Goal: Task Accomplishment & Management: Manage account settings

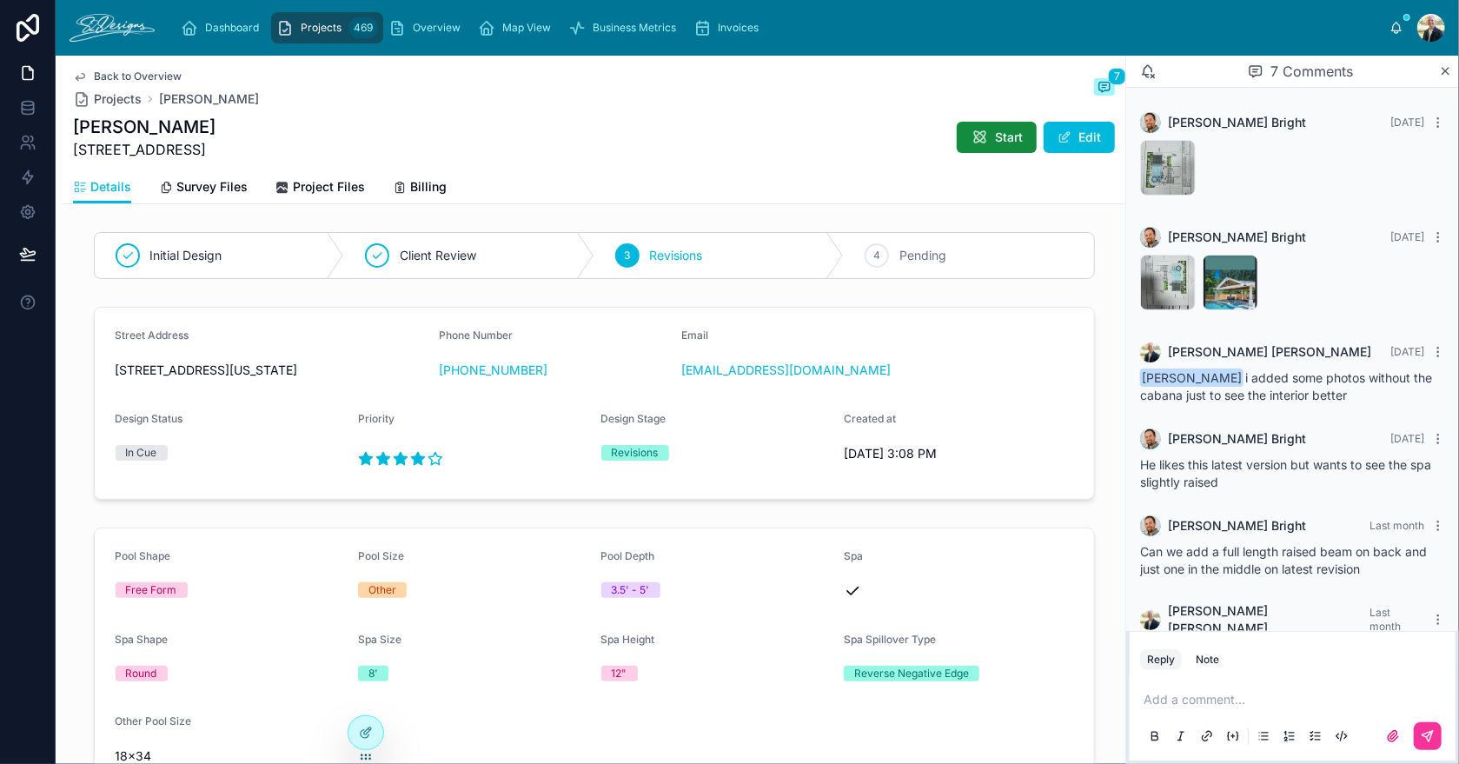
scroll to position [144, 0]
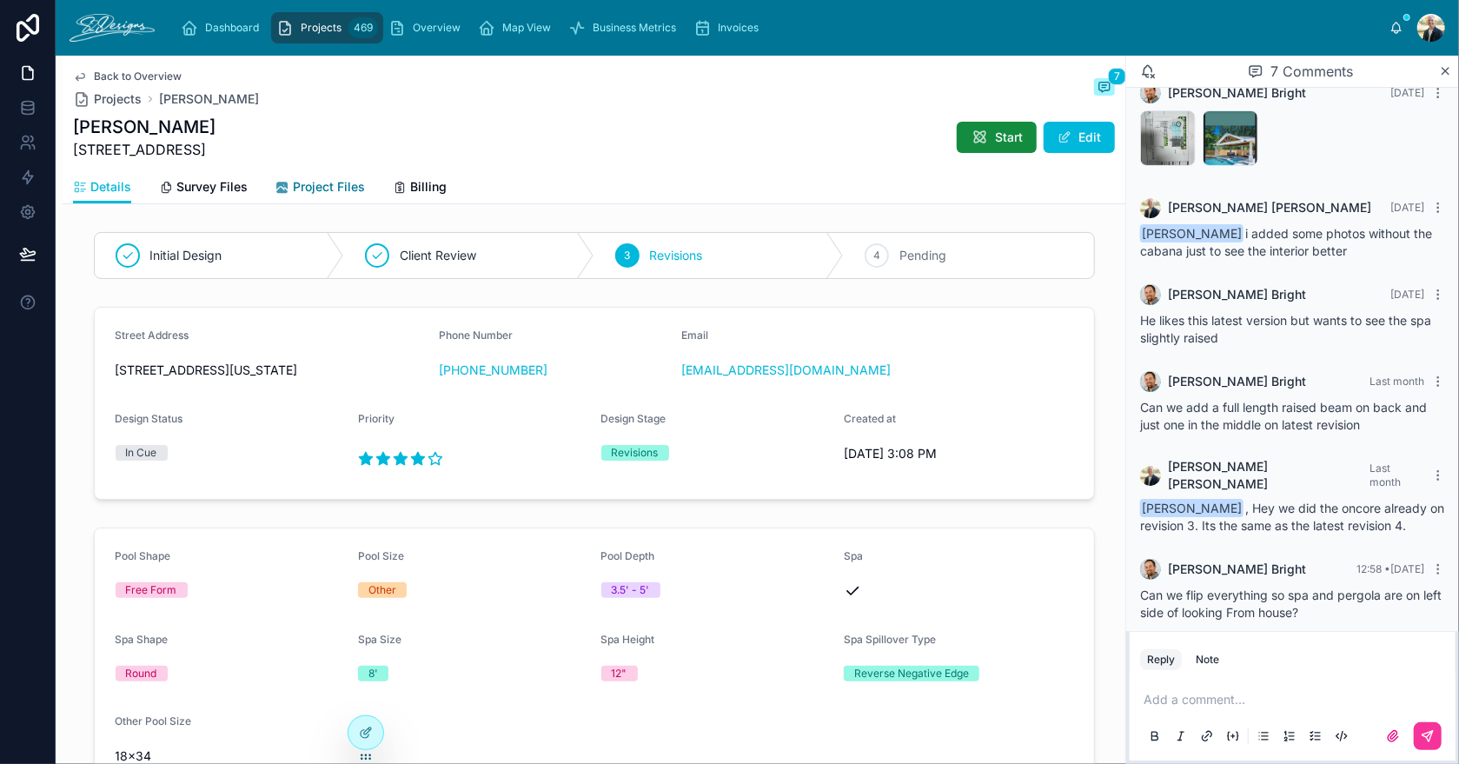
click at [294, 188] on span "Project Files" at bounding box center [329, 186] width 72 height 17
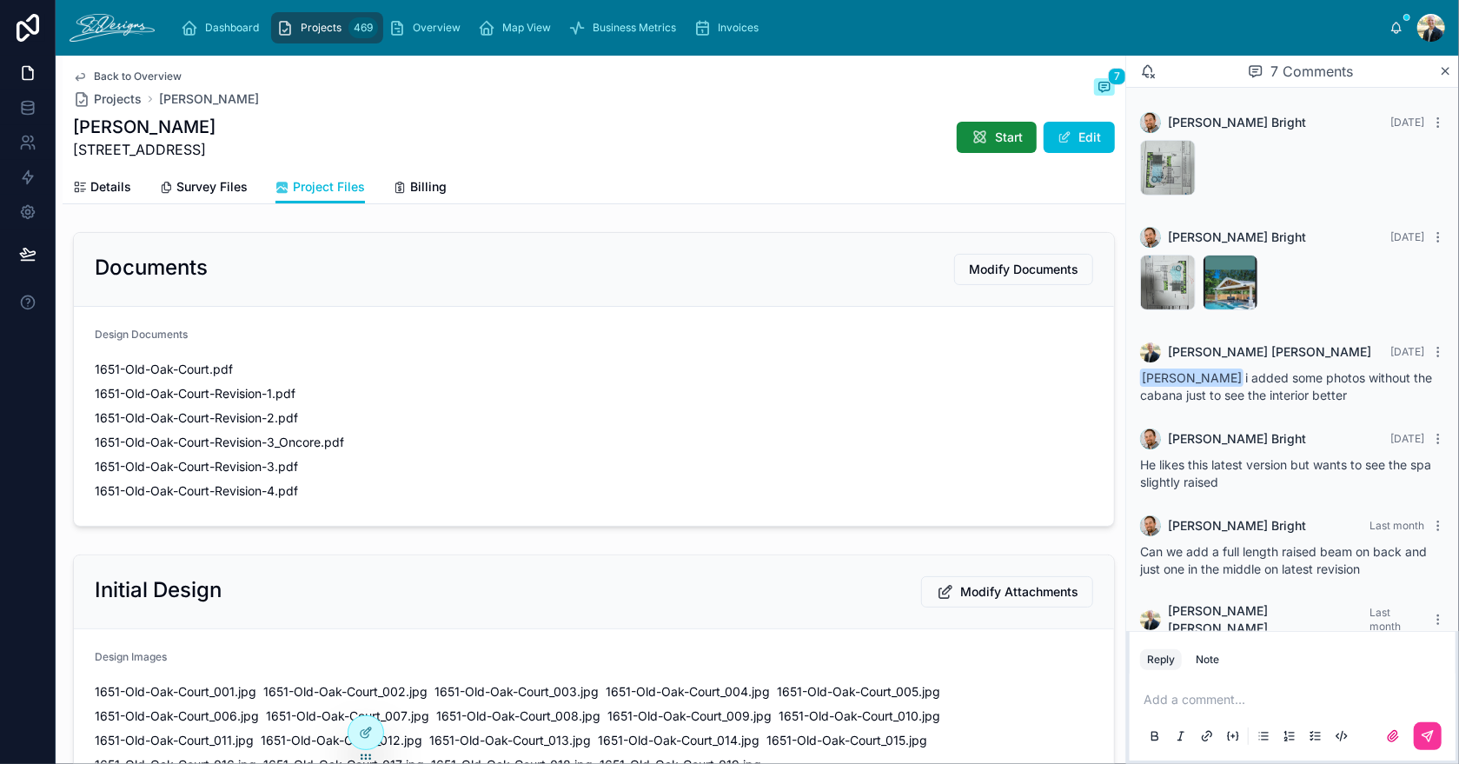
scroll to position [144, 0]
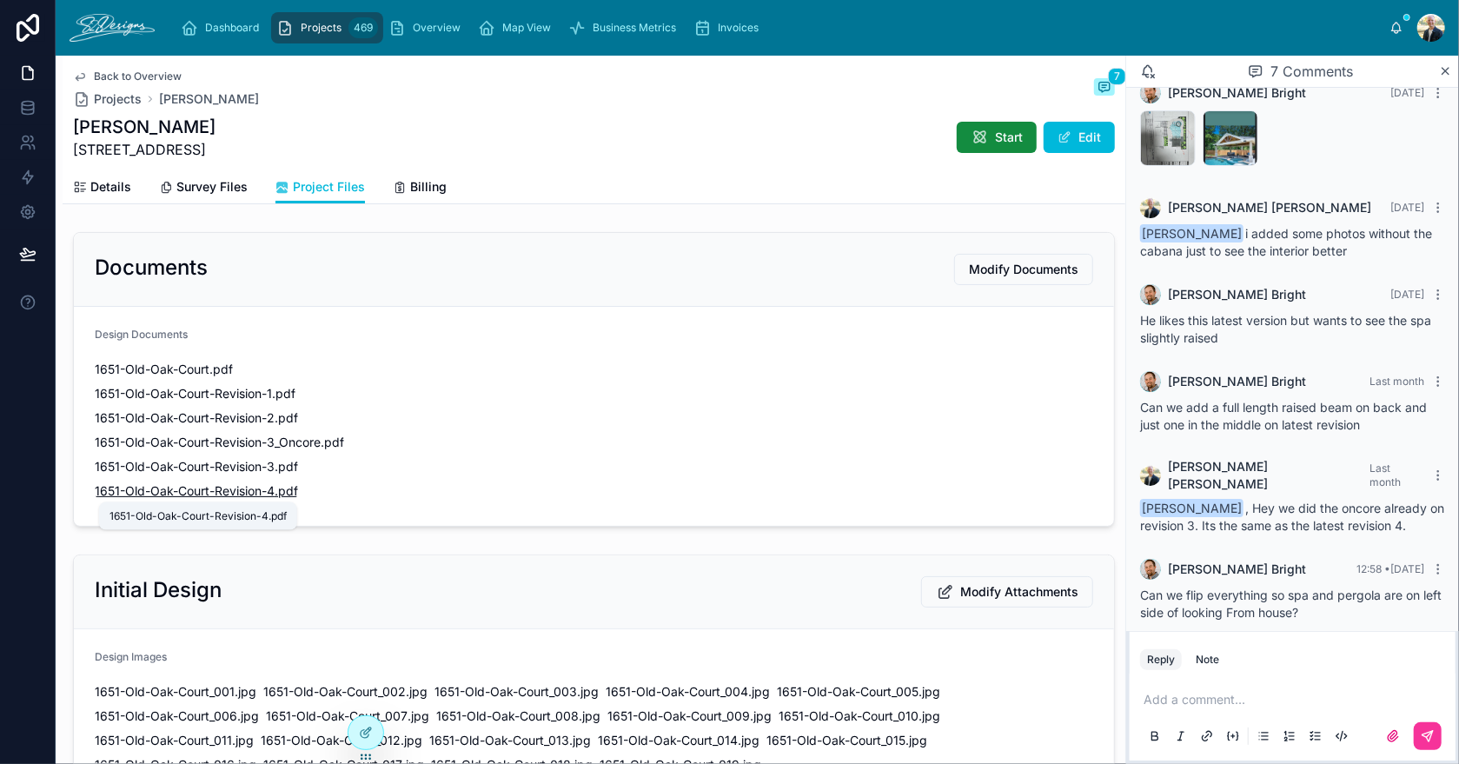
click at [178, 489] on span "1651-Old-Oak-Court-Revision-4" at bounding box center [185, 490] width 180 height 17
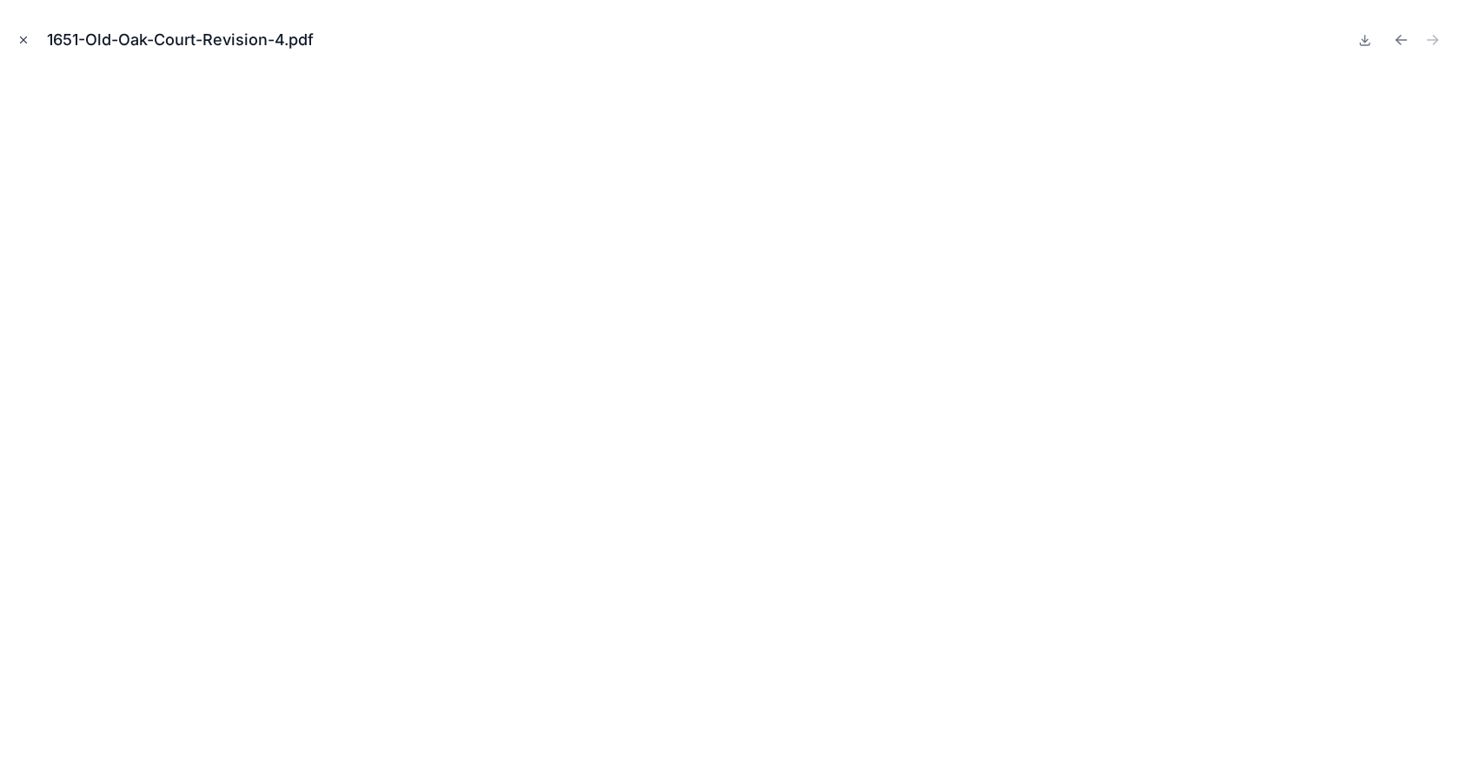
click at [30, 40] on button "Close modal" at bounding box center [23, 39] width 19 height 19
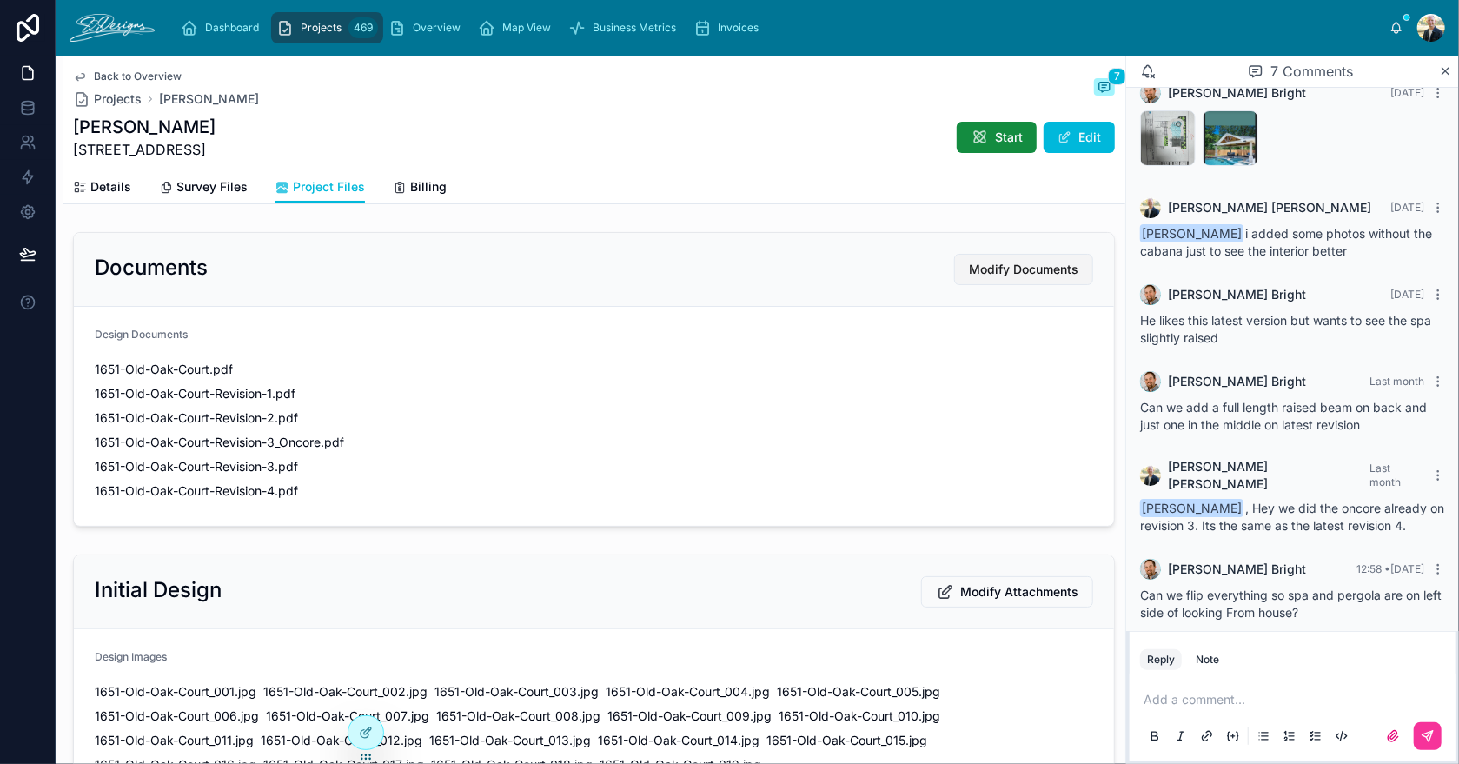
click at [997, 263] on span "Modify Documents" at bounding box center [1023, 269] width 109 height 17
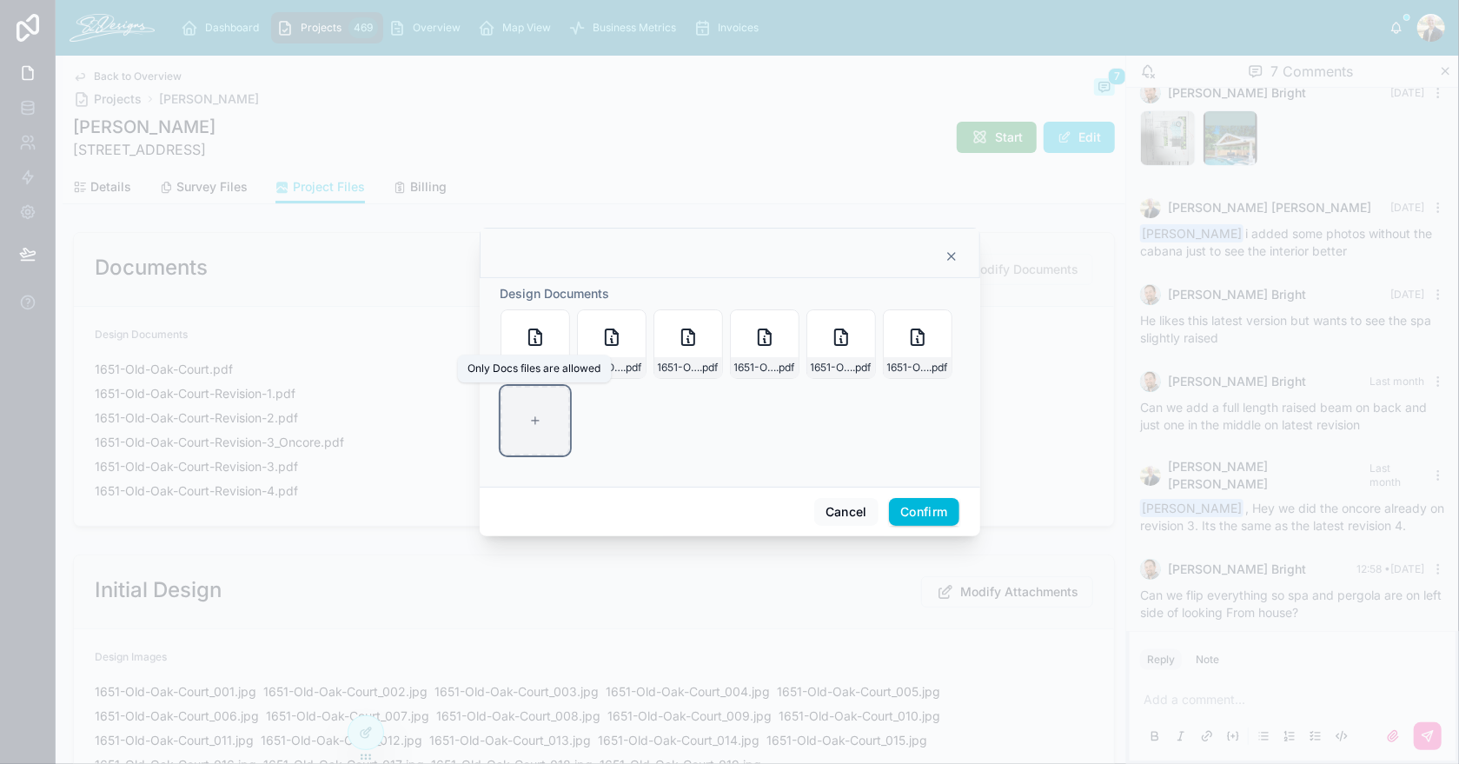
click at [526, 407] on div at bounding box center [534, 420] width 69 height 69
type input "**********"
click at [907, 505] on button "Confirm" at bounding box center [923, 512] width 69 height 28
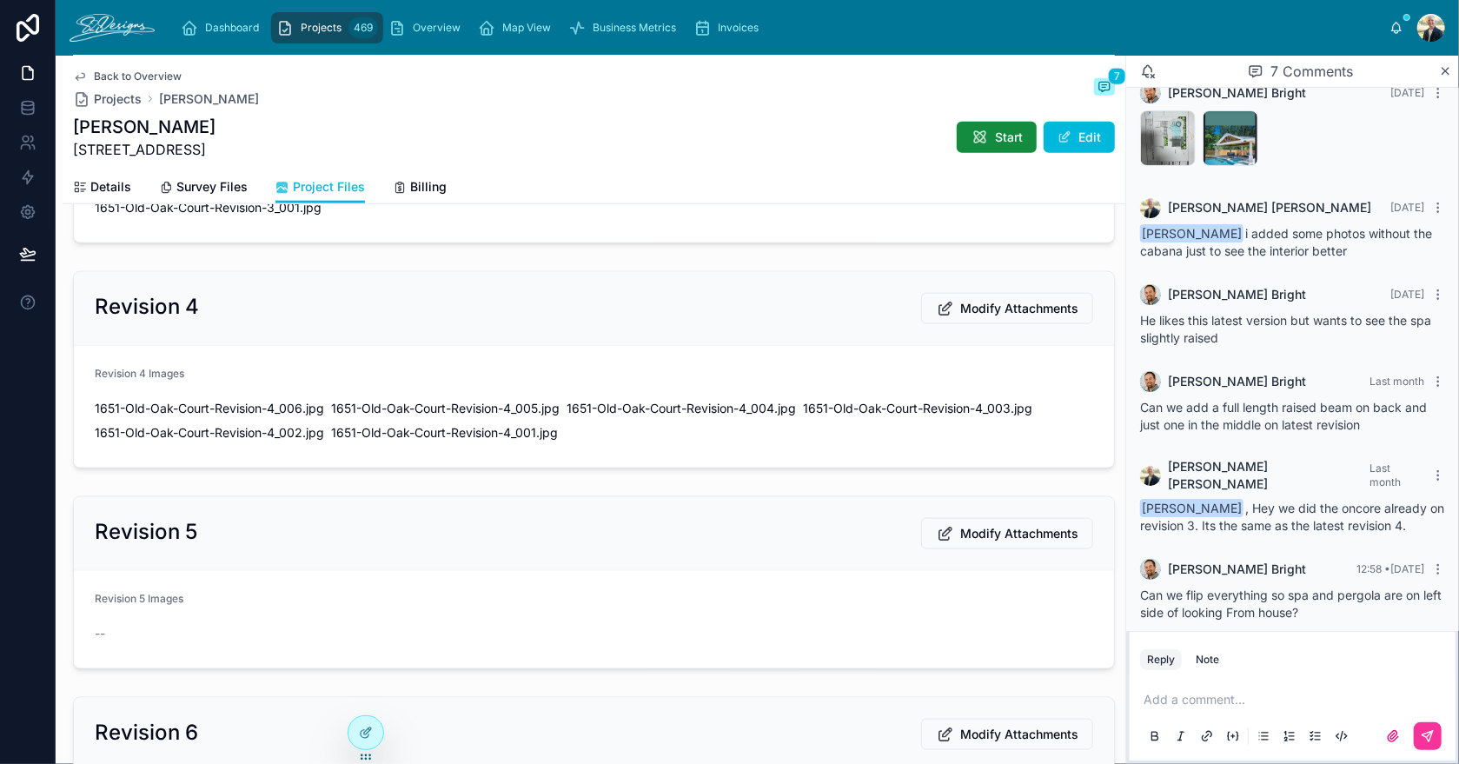
scroll to position [1477, 0]
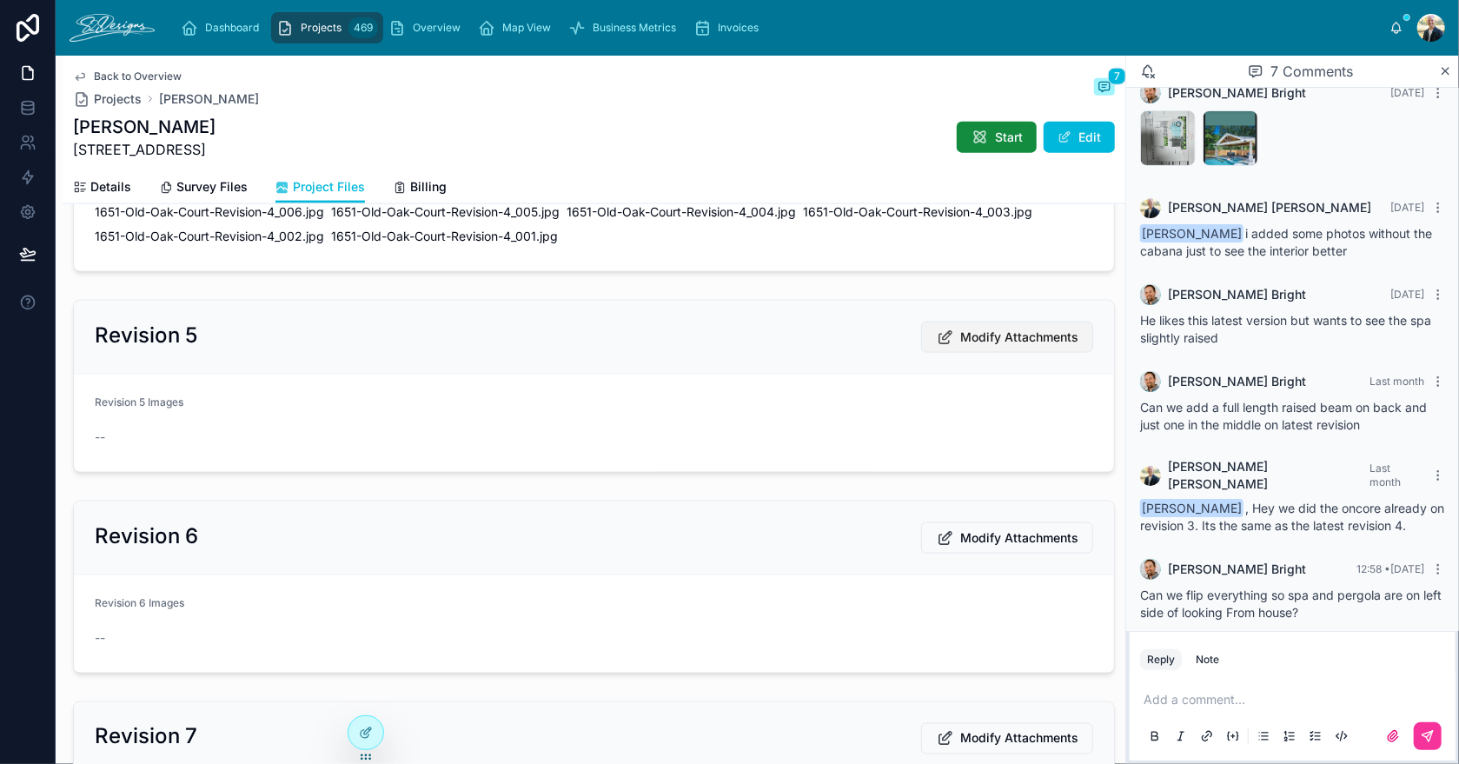
click at [974, 331] on span "Modify Attachments" at bounding box center [1019, 336] width 118 height 17
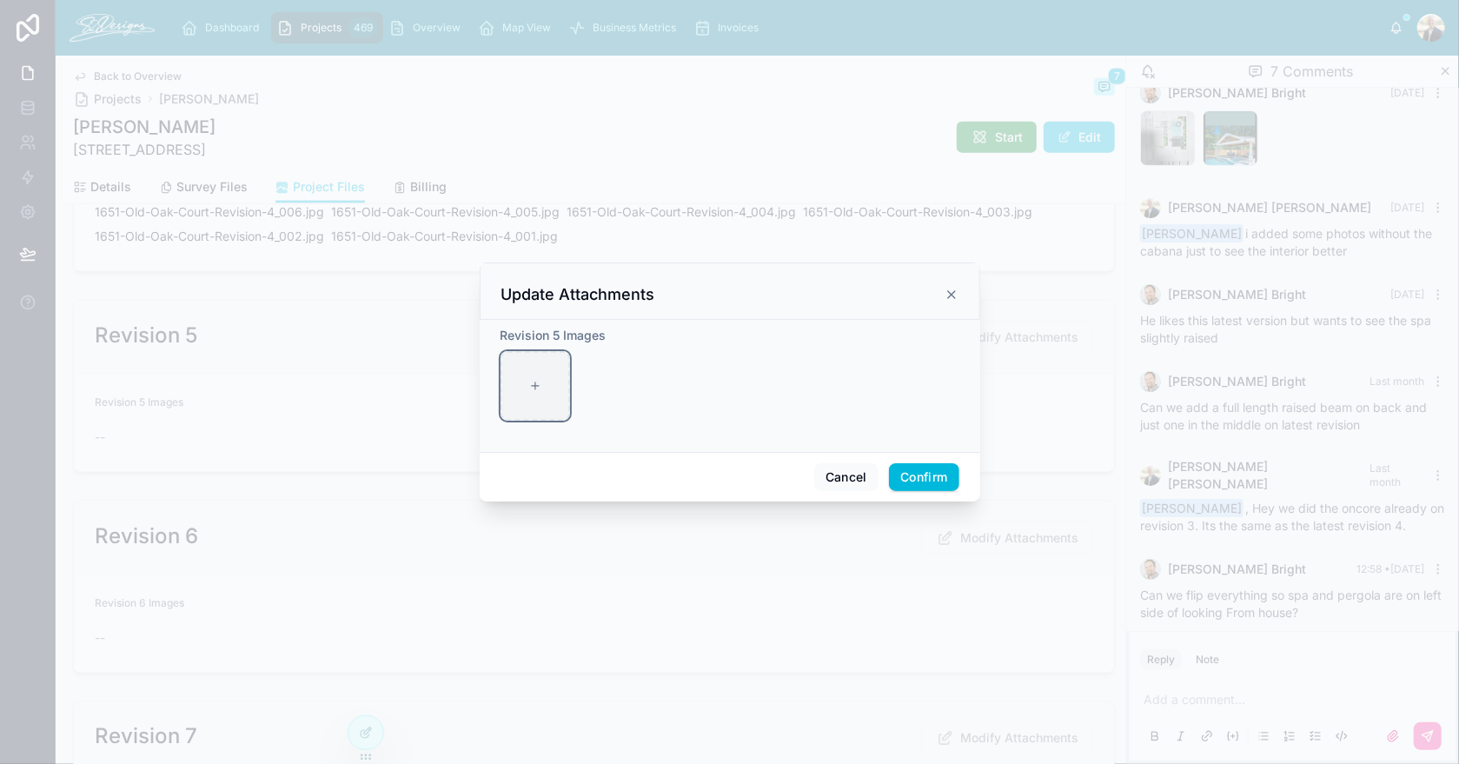
click at [539, 367] on div at bounding box center [534, 385] width 69 height 69
type input "**********"
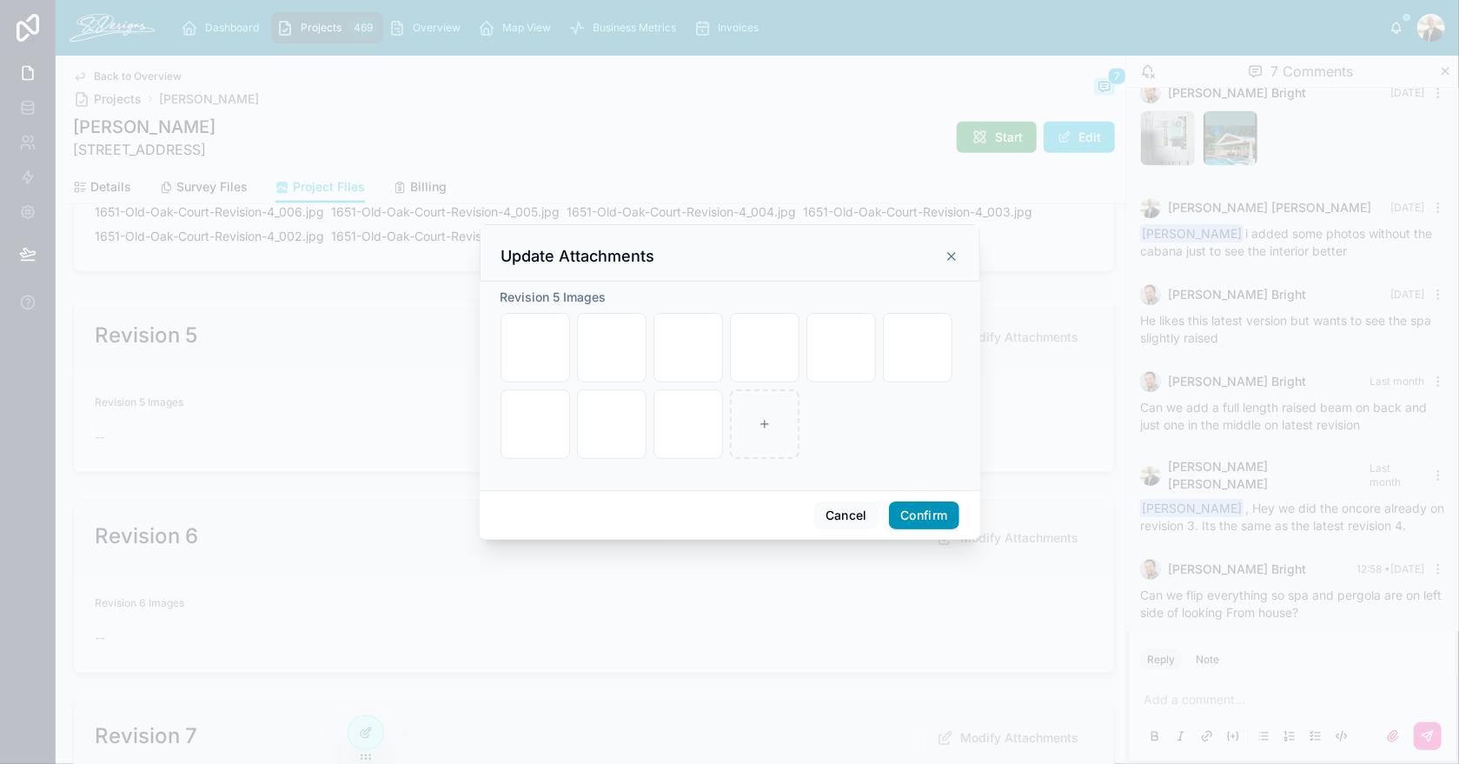
click at [941, 521] on button "Confirm" at bounding box center [923, 515] width 69 height 28
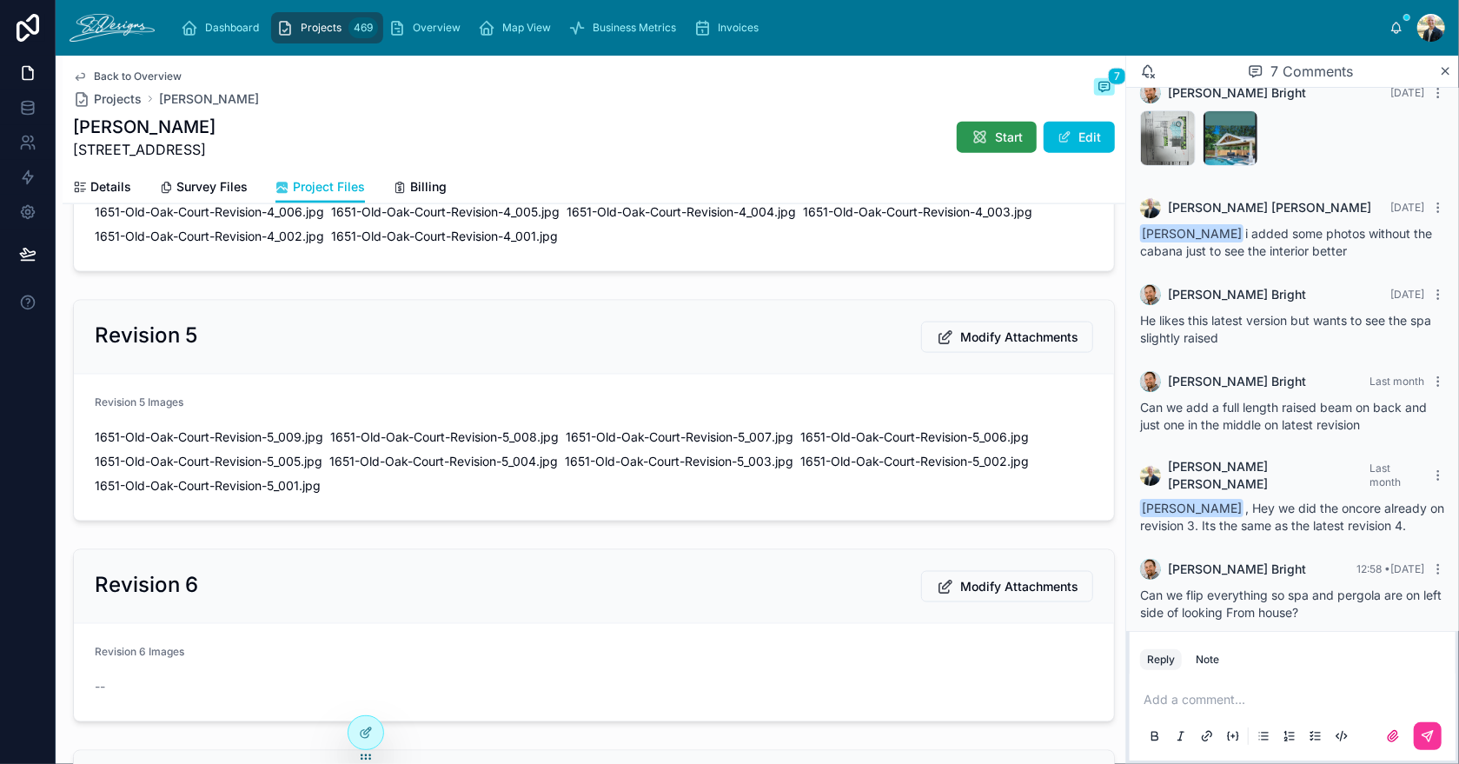
click at [995, 150] on button "Start" at bounding box center [996, 137] width 80 height 31
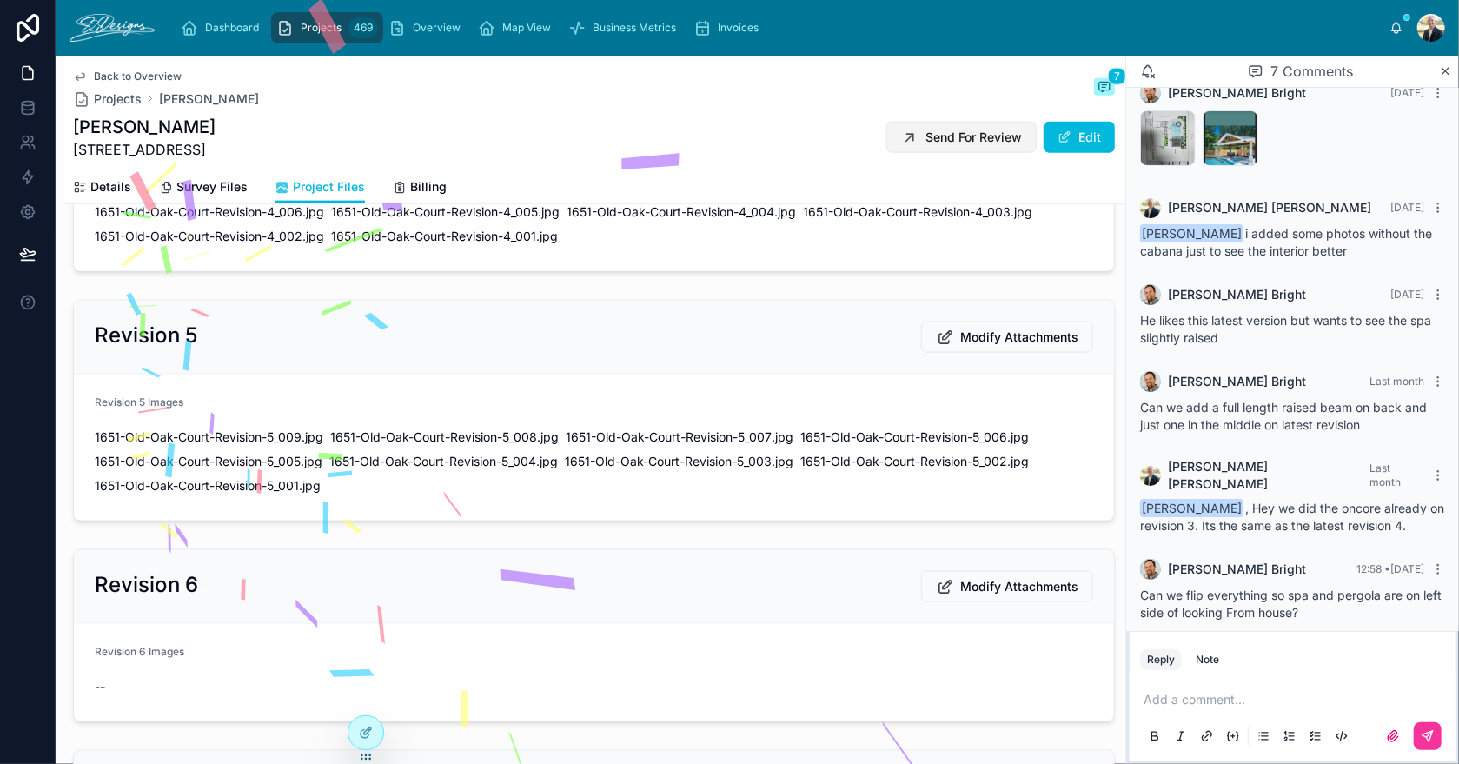
click at [950, 140] on span "Send For Review" at bounding box center [973, 137] width 96 height 17
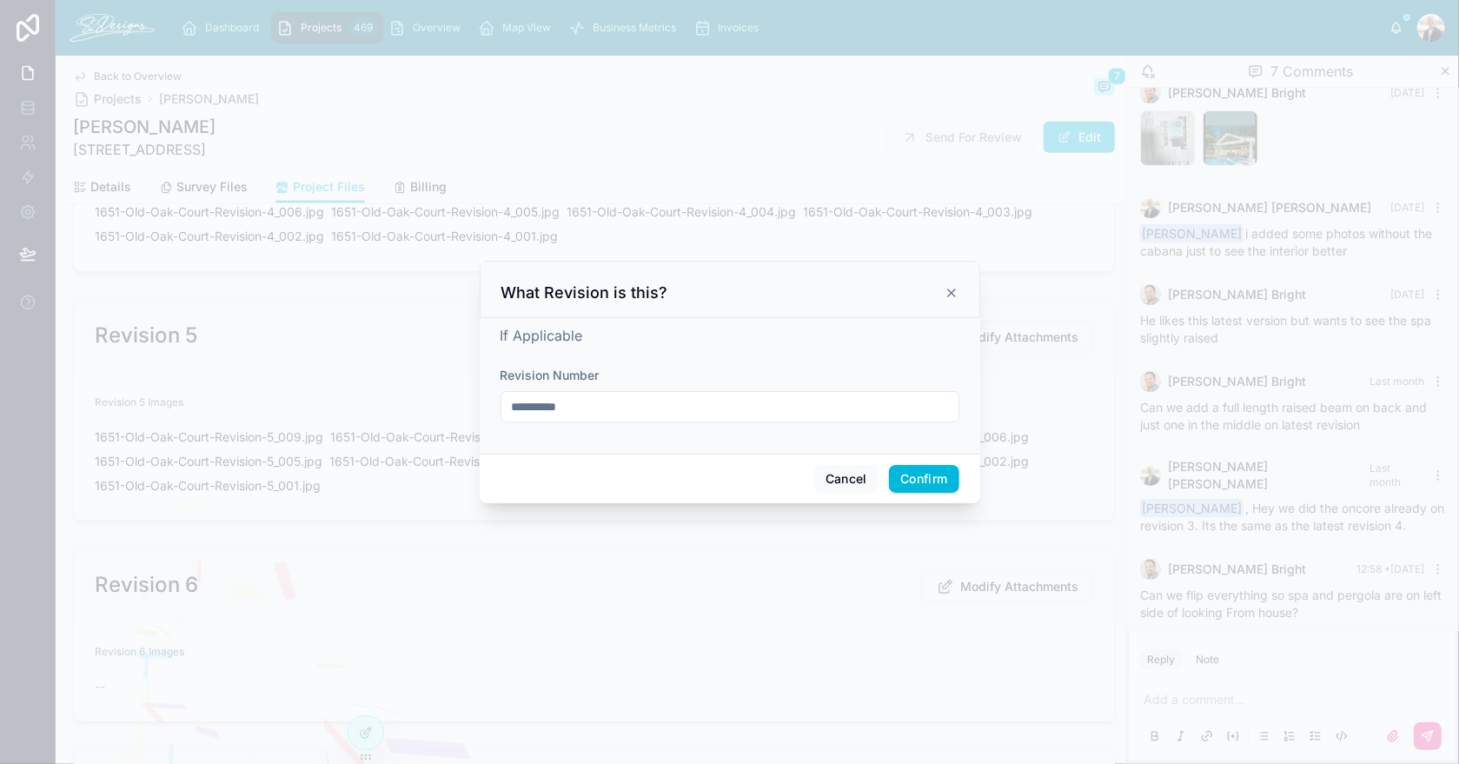
click at [816, 415] on input "**********" at bounding box center [729, 406] width 457 height 24
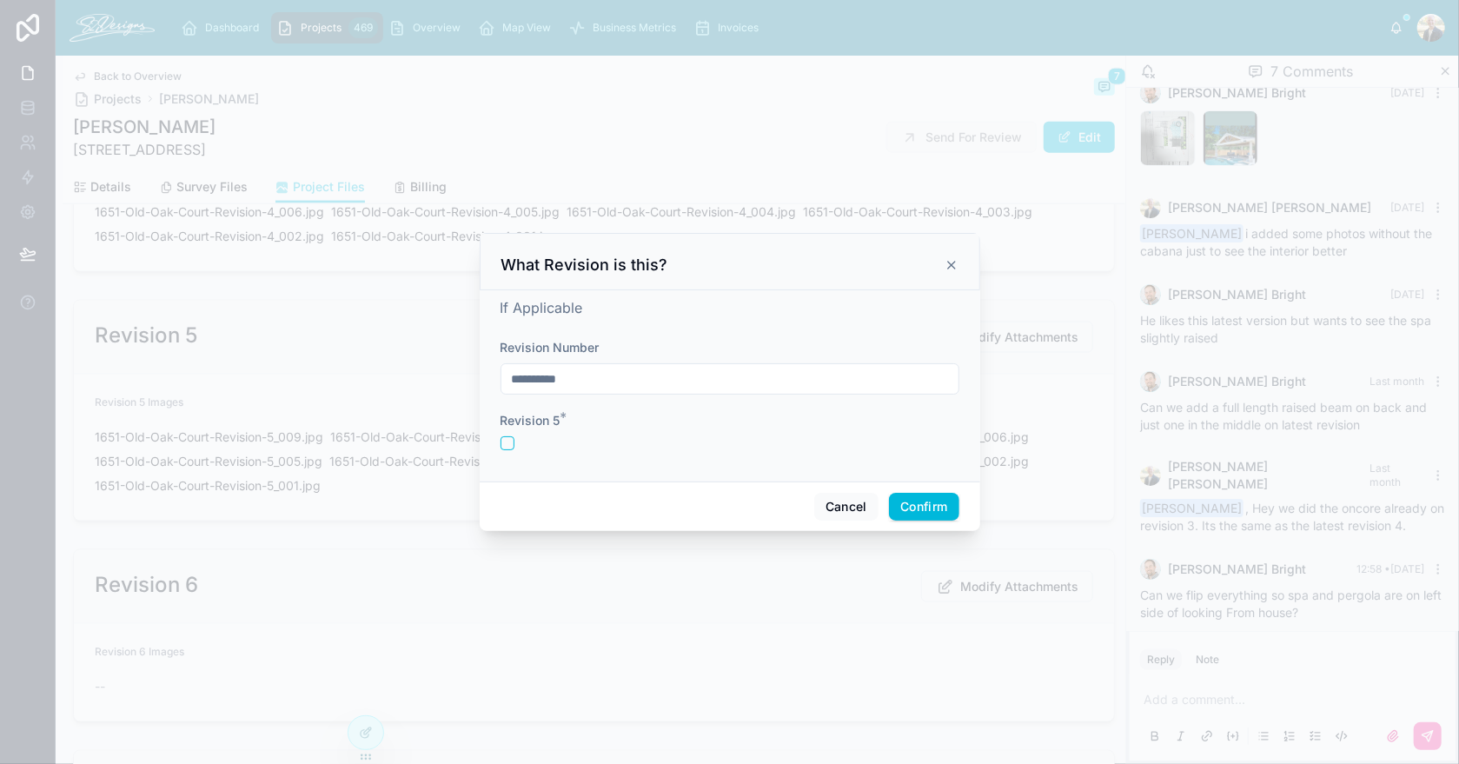
type input "**********"
click at [504, 449] on button "button" at bounding box center [507, 443] width 14 height 14
click at [886, 489] on div "Cancel Confirm" at bounding box center [730, 506] width 500 height 50
click at [906, 500] on button "Confirm" at bounding box center [923, 507] width 69 height 28
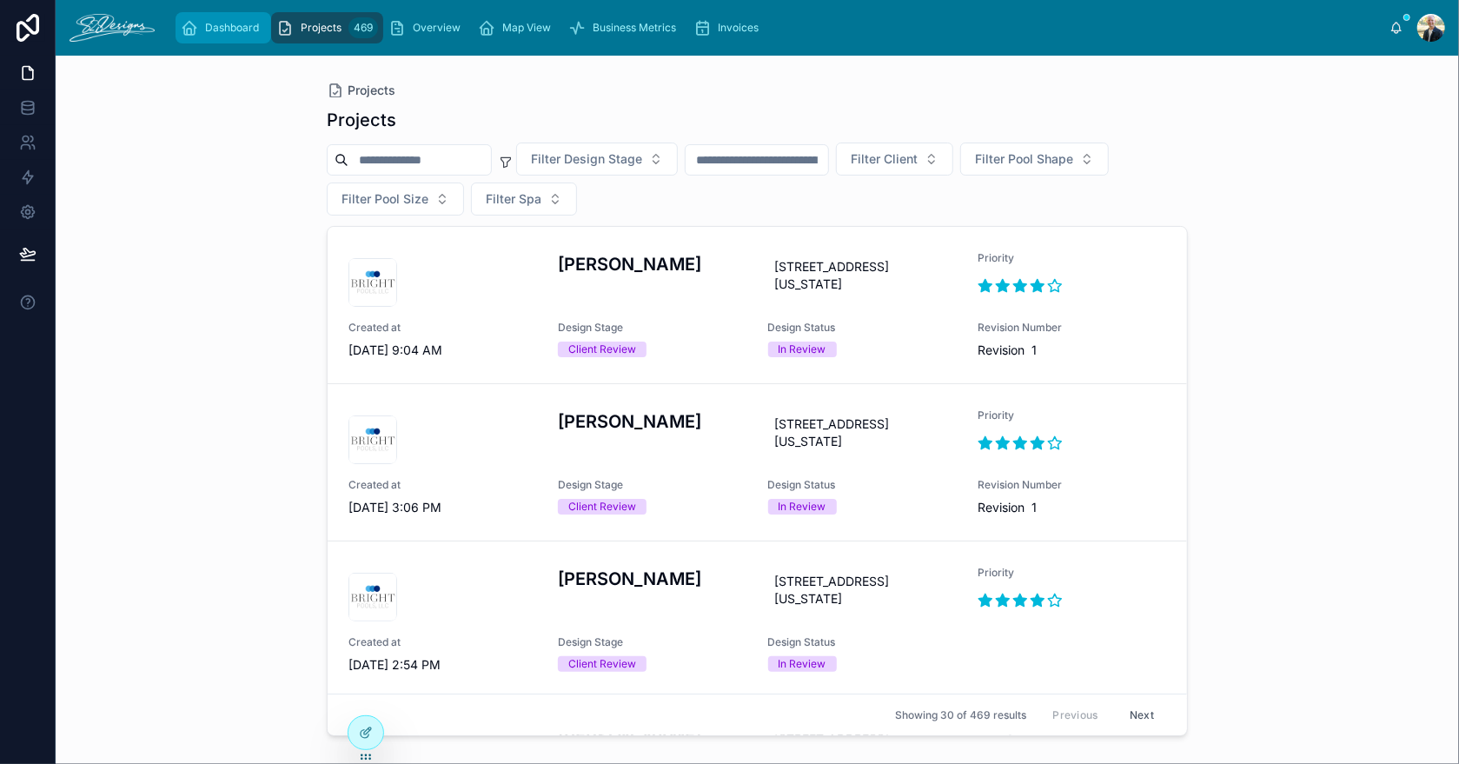
click at [248, 24] on span "Dashboard" at bounding box center [232, 28] width 54 height 14
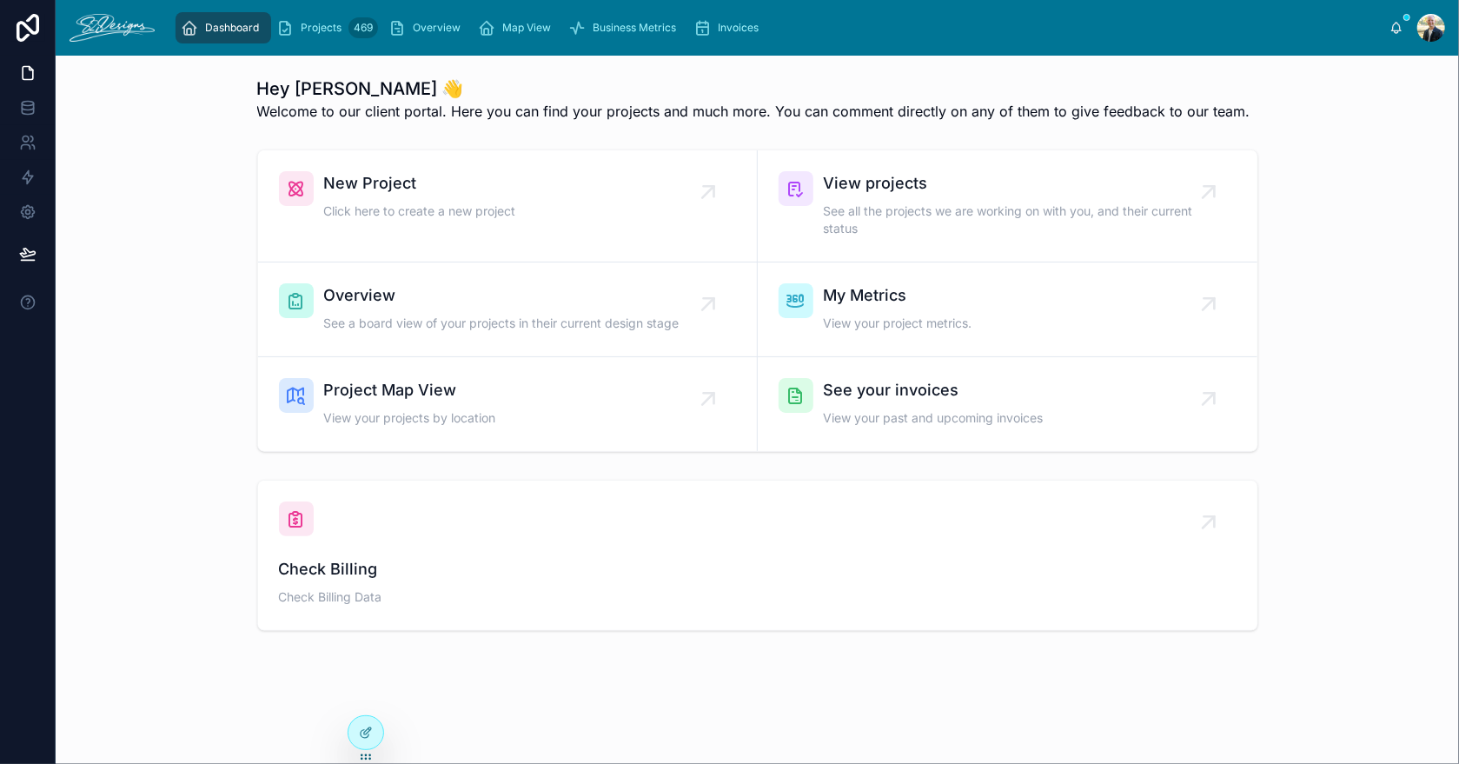
click at [1397, 21] on icon at bounding box center [1396, 28] width 14 height 14
